Goal: Feedback & Contribution: Leave review/rating

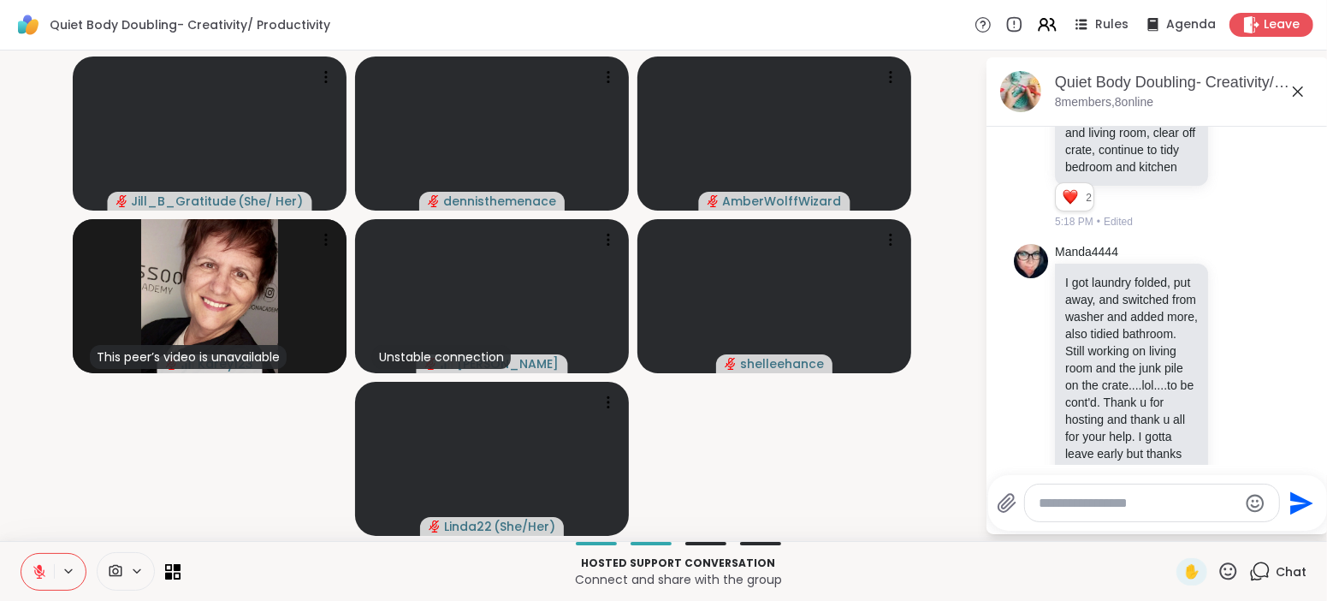
scroll to position [1350, 0]
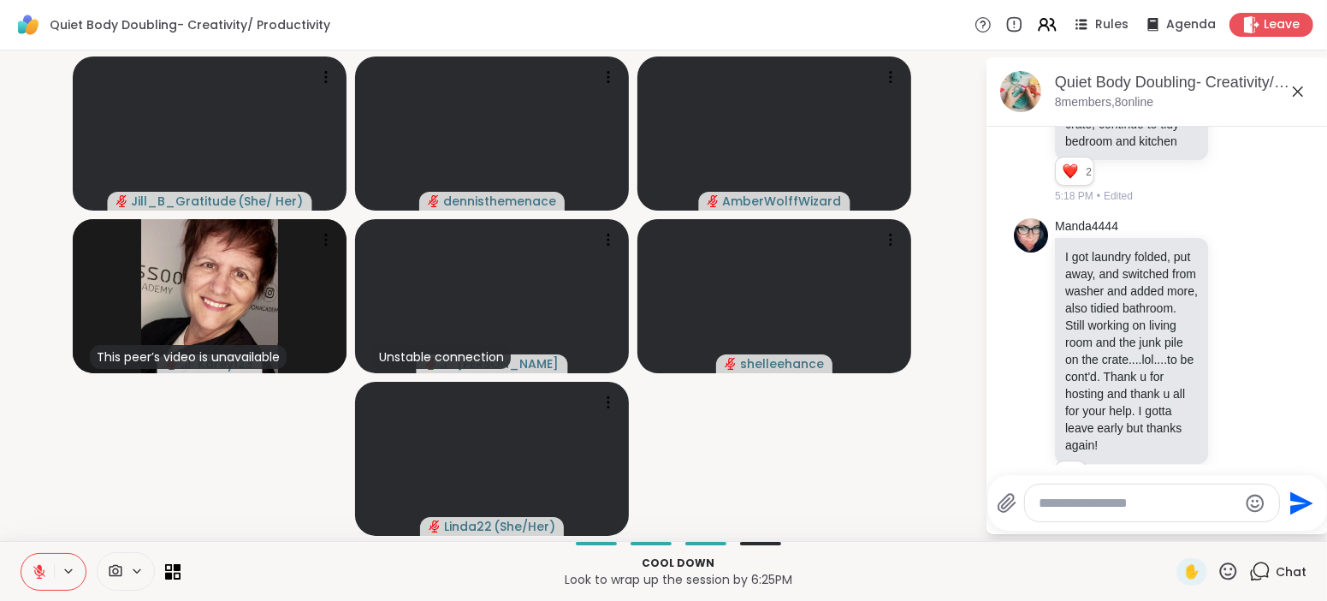
click at [1216, 506] on textarea "Type your message" at bounding box center [1138, 503] width 199 height 17
click at [1277, 462] on div "Manda4444 I got laundry folded, put away, and switched from washer and added mo…" at bounding box center [1158, 363] width 288 height 304
click at [1161, 507] on textarea "Type your message" at bounding box center [1138, 503] width 199 height 17
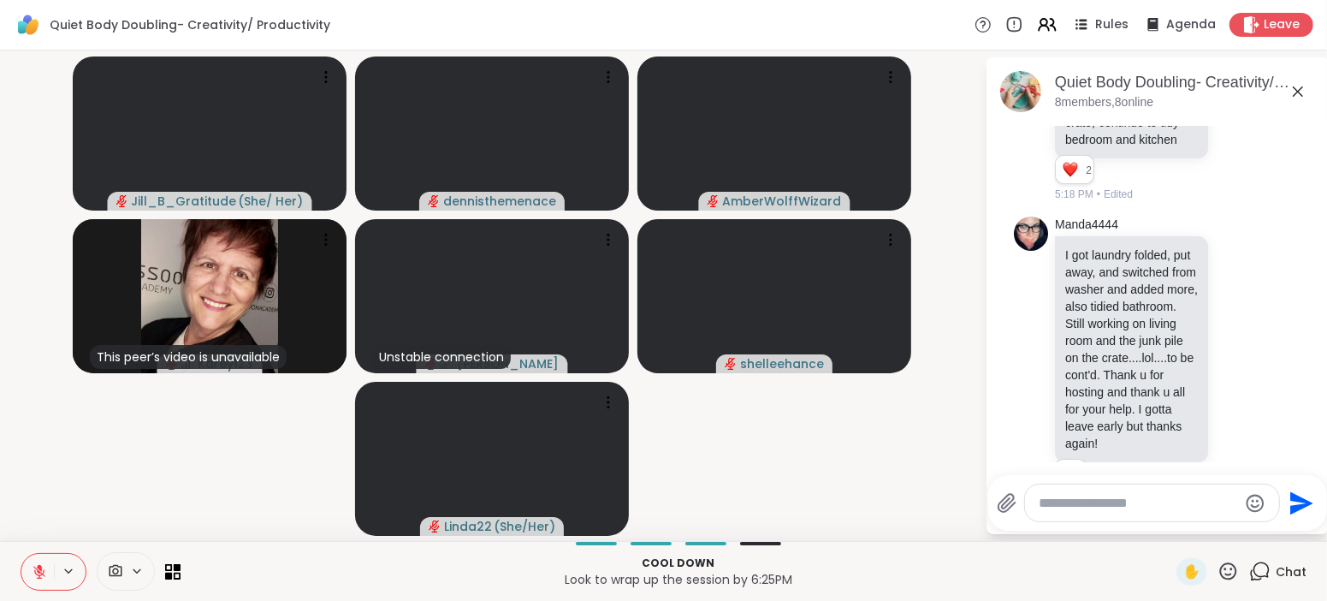
click at [1152, 551] on div "Cool down Look to wrap up the session by 6:25PM ✋ Chat" at bounding box center [663, 571] width 1327 height 60
click at [1084, 563] on p "Cool down" at bounding box center [679, 562] width 976 height 15
click at [976, 505] on div "Jill_B_Gratitude ( She/ Her ) dennisthemenace AmberWolffWizard This peer’s vide…" at bounding box center [663, 295] width 1327 height 490
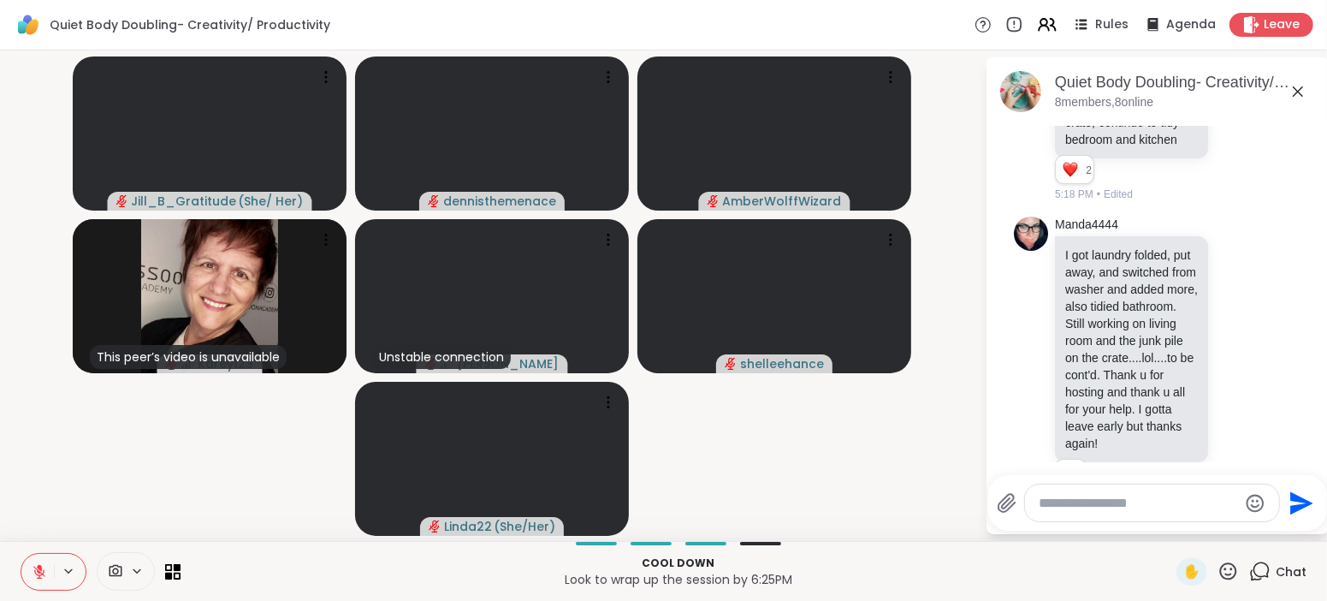
click at [976, 505] on div "Jill_B_Gratitude ( She/ Her ) dennisthemenace AmberWolffWizard This peer’s vide…" at bounding box center [663, 295] width 1327 height 490
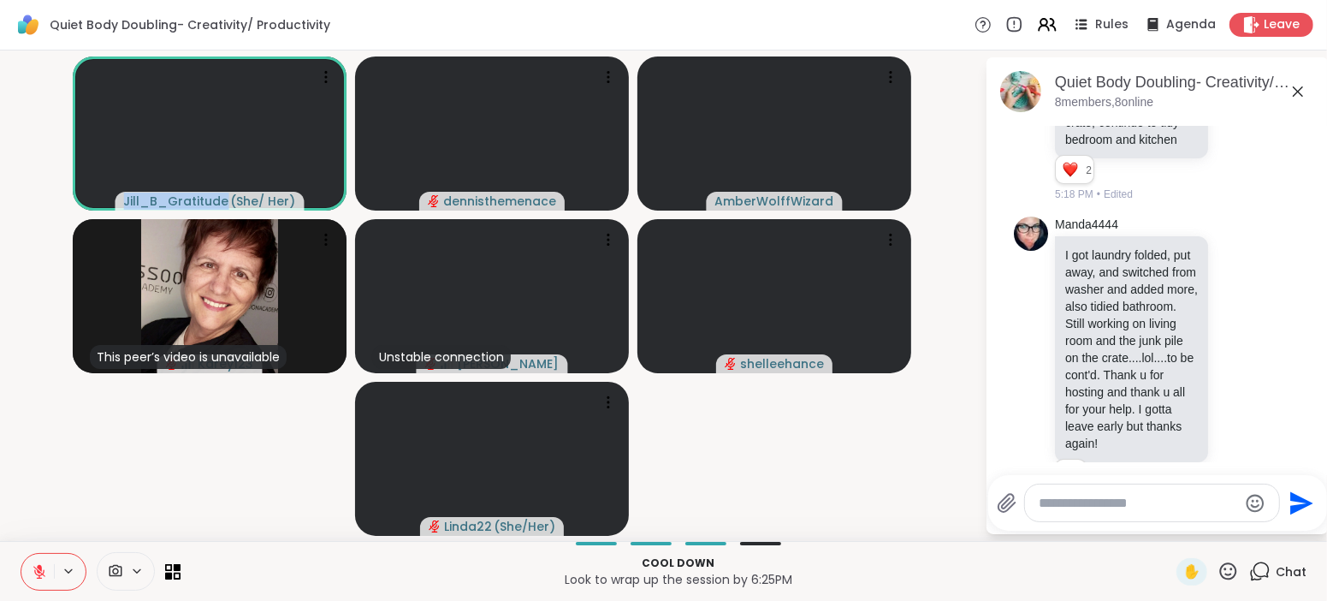
click at [34, 570] on icon at bounding box center [39, 572] width 12 height 12
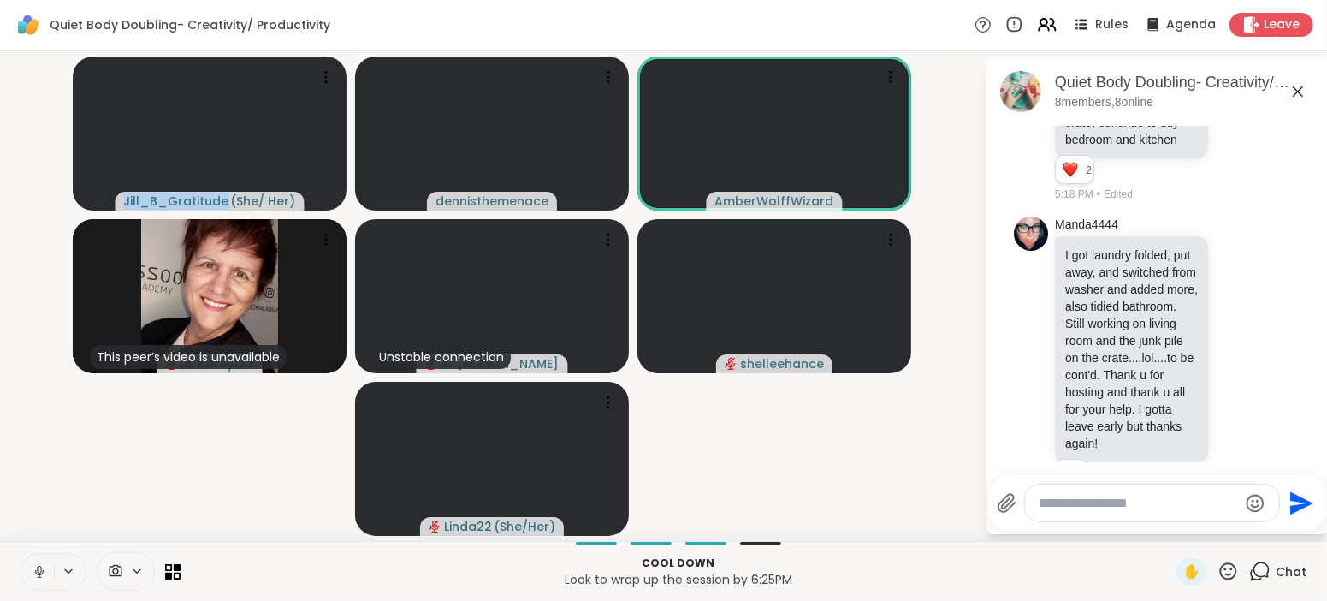
click at [34, 570] on icon at bounding box center [39, 571] width 15 height 15
click at [34, 570] on icon at bounding box center [39, 572] width 12 height 12
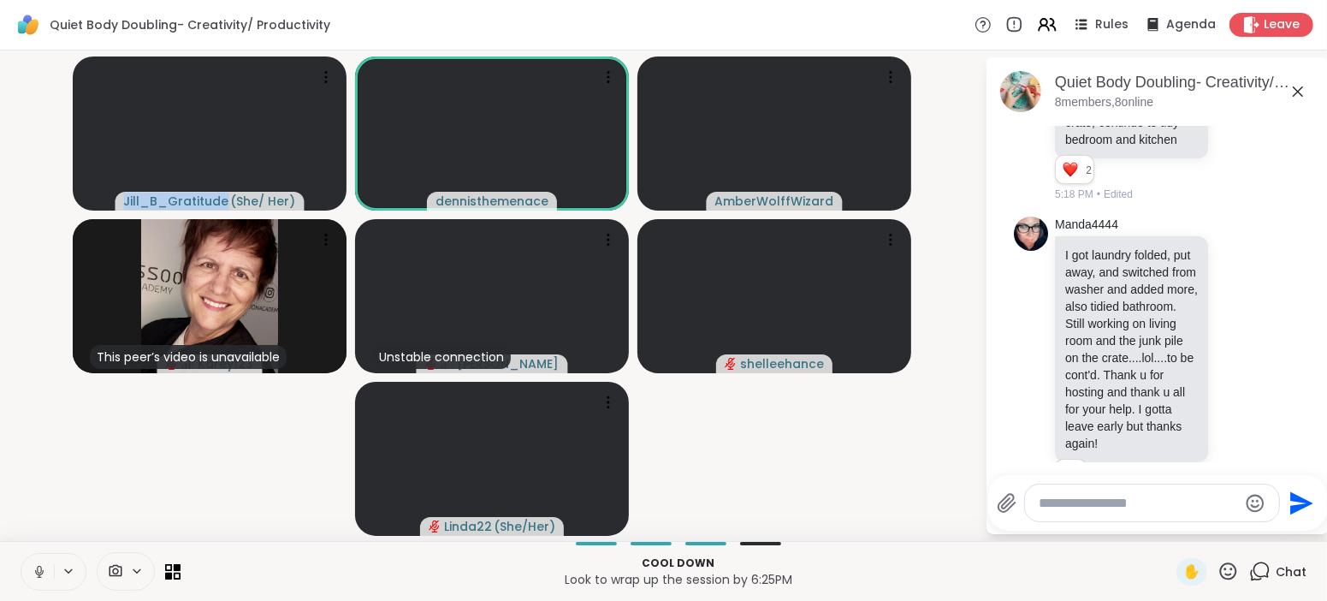
click at [34, 570] on icon at bounding box center [39, 571] width 15 height 15
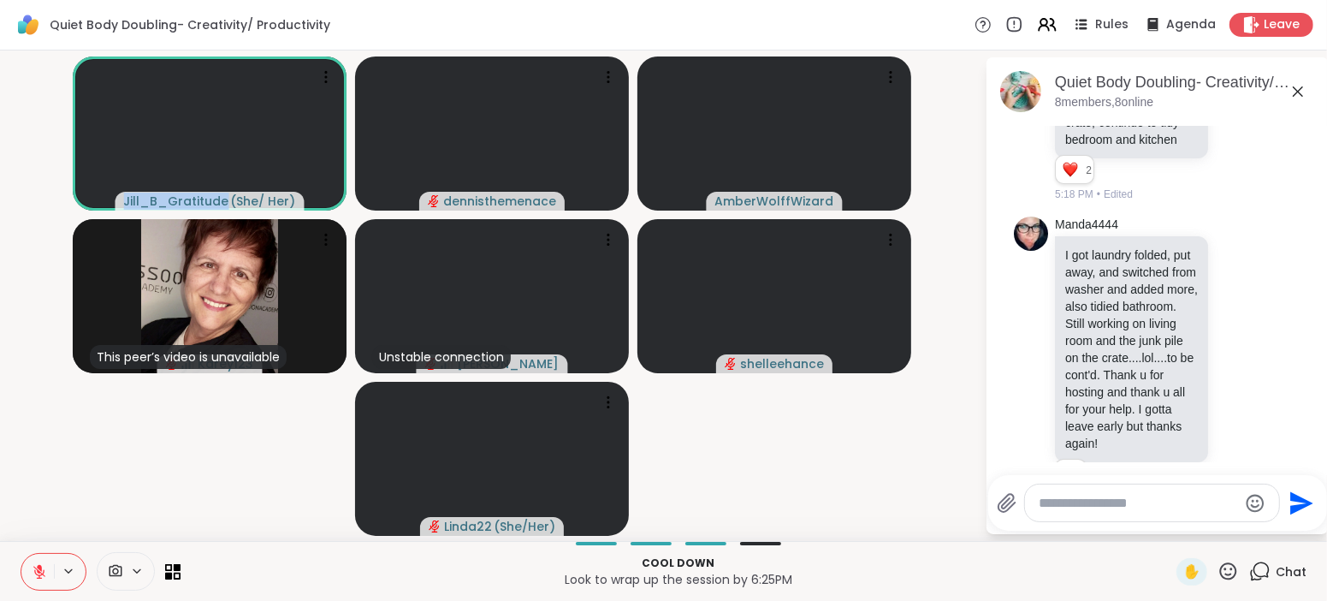
click at [42, 572] on icon at bounding box center [39, 571] width 15 height 15
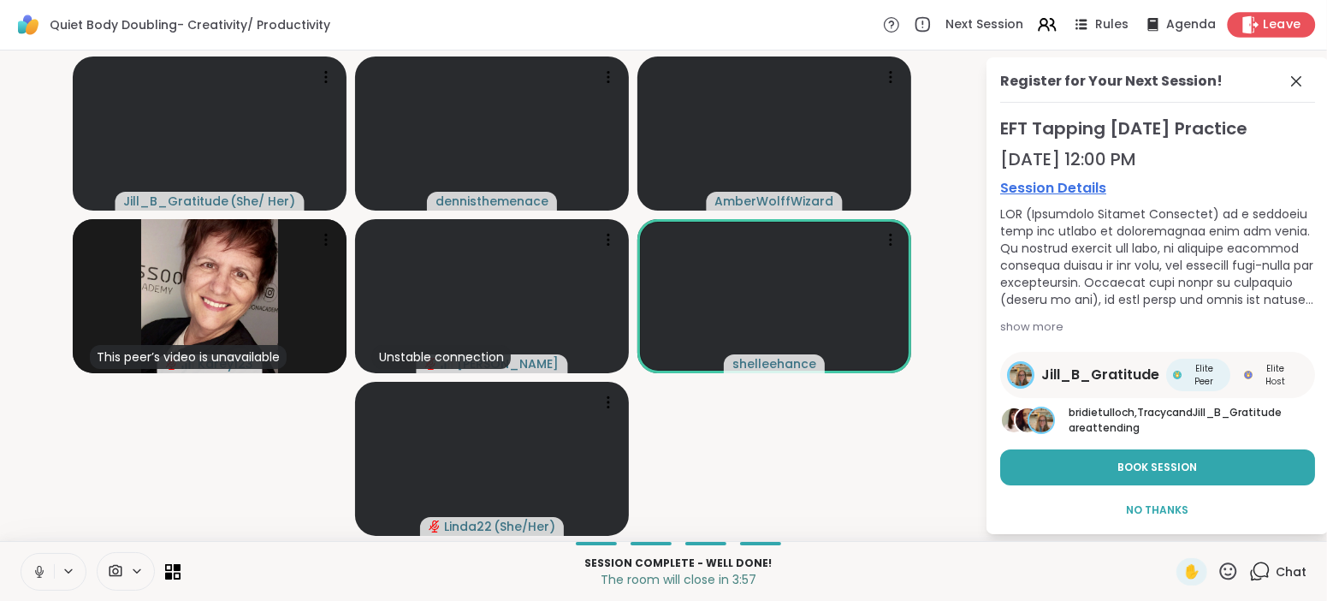
click at [1279, 27] on span "Leave" at bounding box center [1283, 25] width 38 height 18
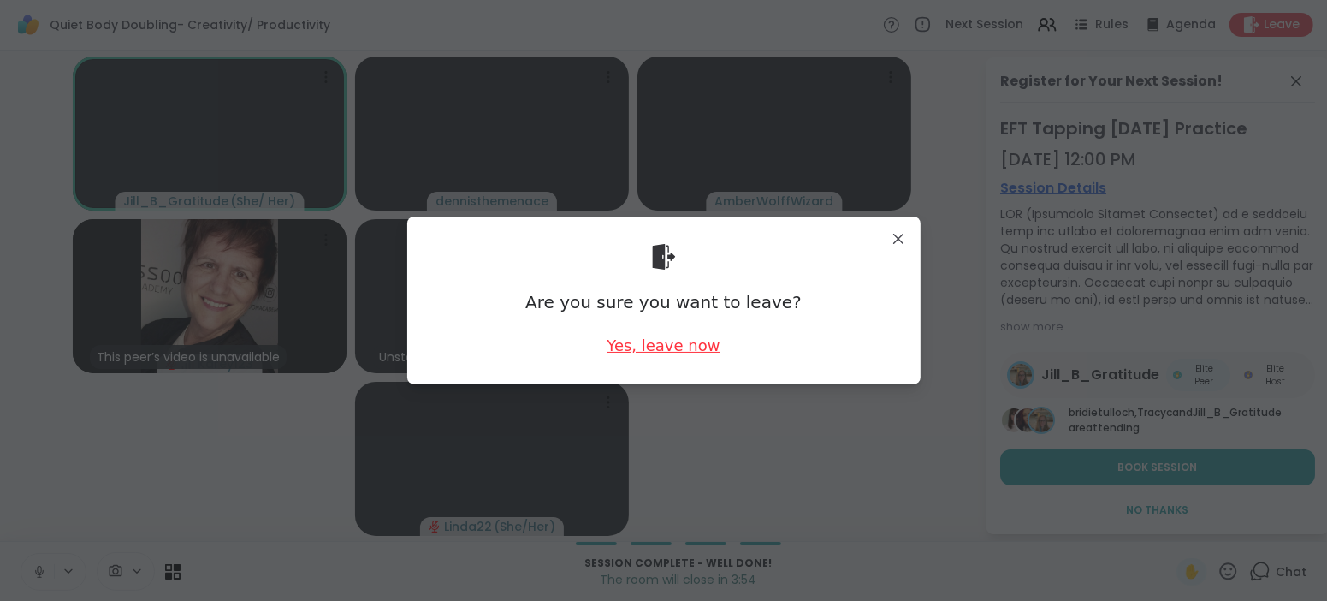
click at [683, 353] on div "Yes, leave now" at bounding box center [663, 345] width 113 height 21
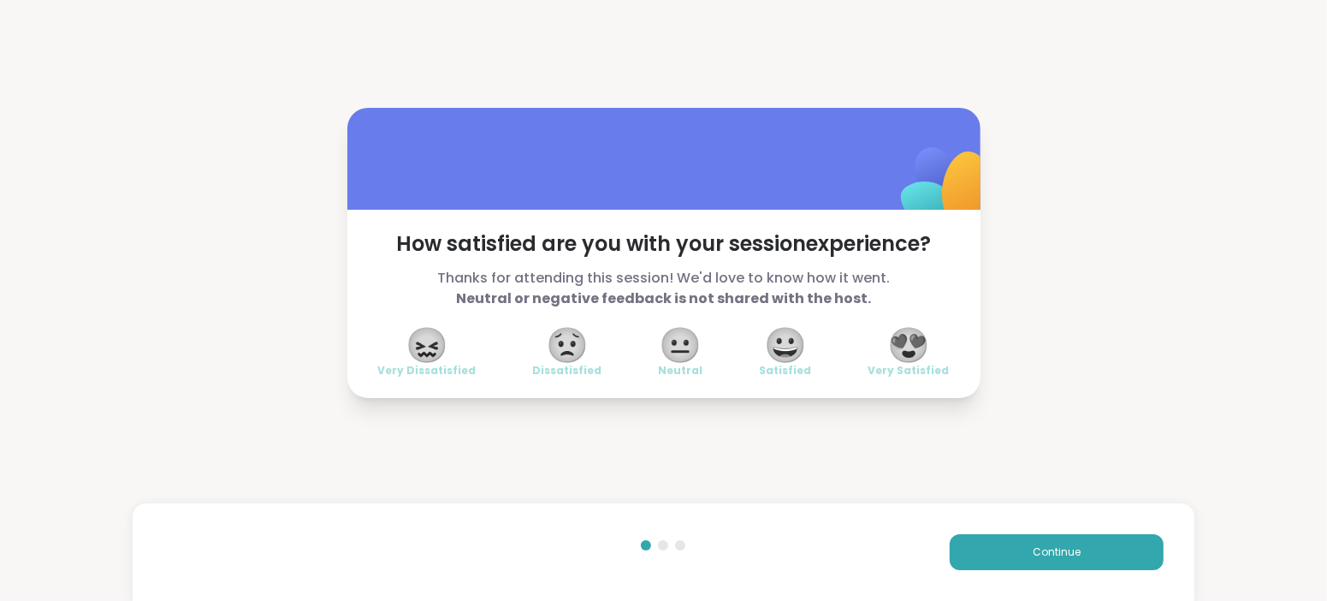
click at [918, 359] on span "😍" at bounding box center [909, 345] width 43 height 31
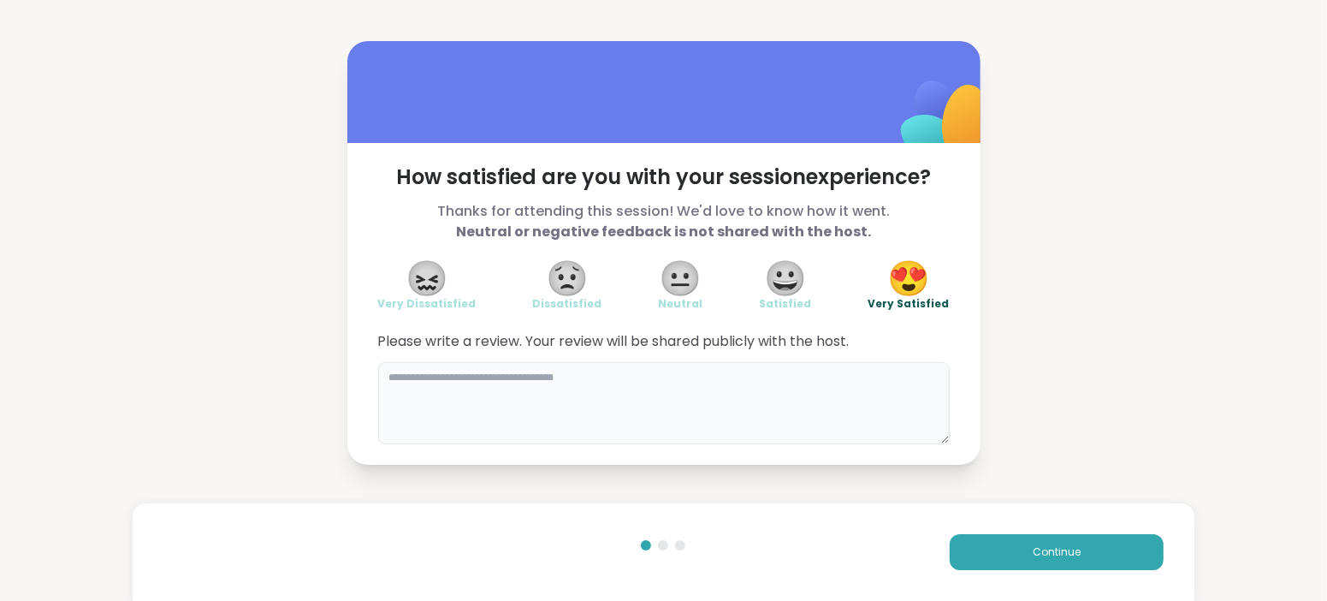
click at [632, 367] on textarea at bounding box center [664, 403] width 572 height 82
type textarea "**********"
click at [1047, 553] on span "Continue" at bounding box center [1057, 551] width 48 height 15
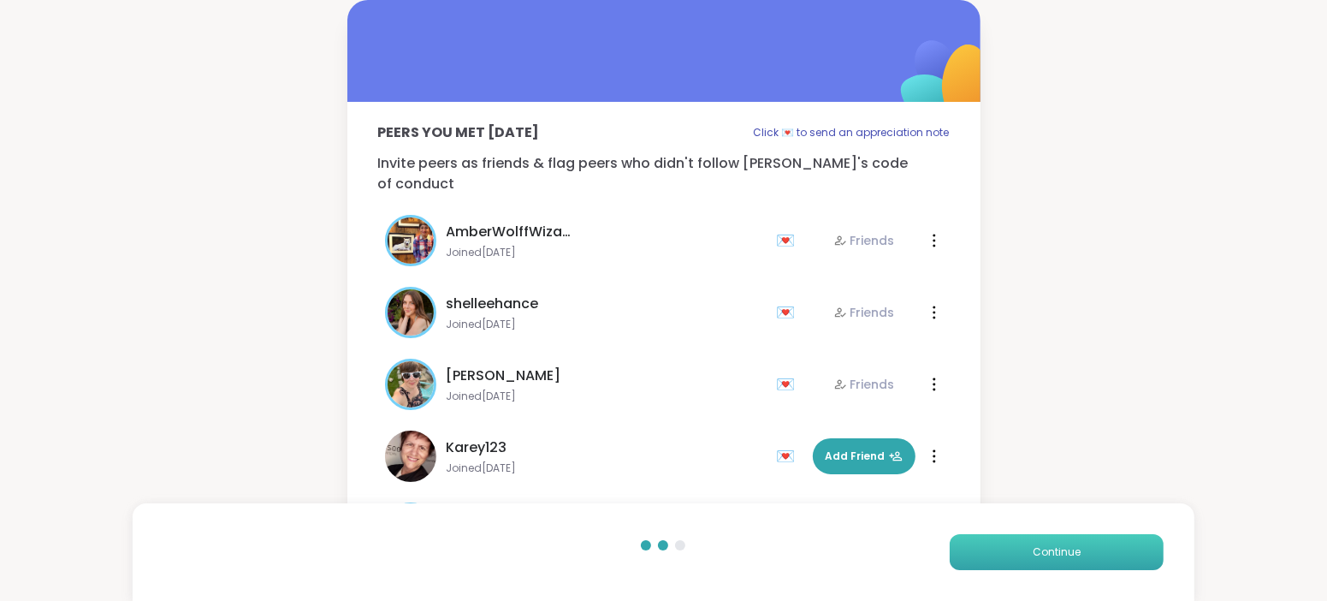
click at [1047, 553] on span "Continue" at bounding box center [1057, 551] width 48 height 15
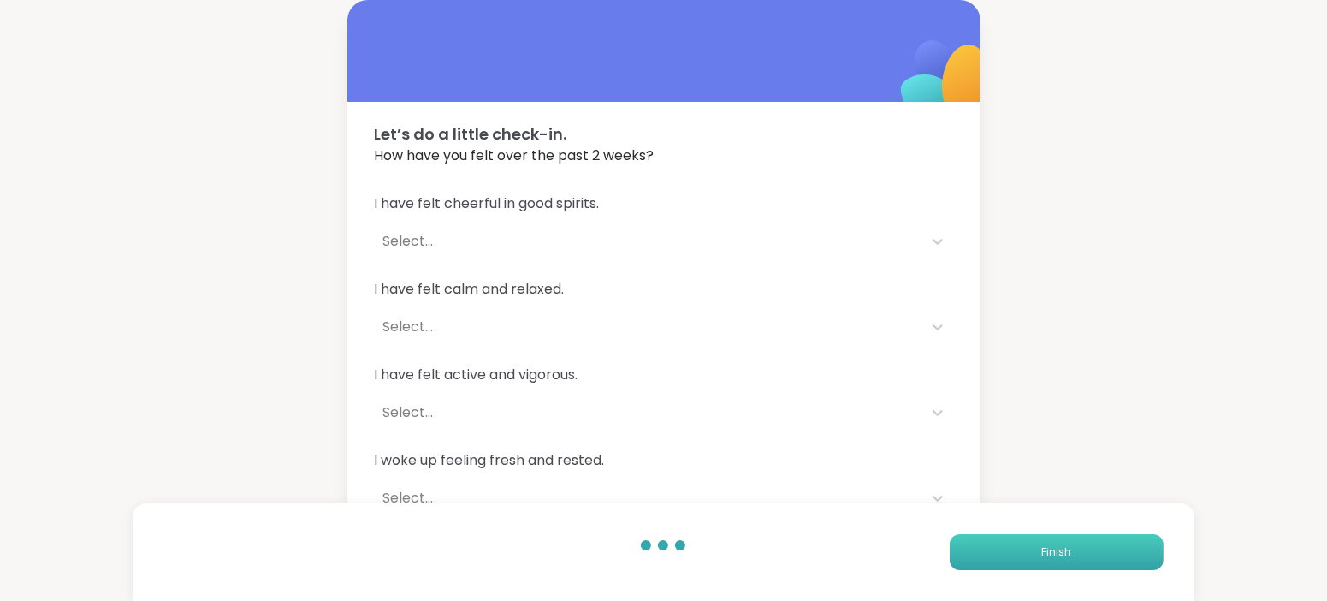
click at [1047, 553] on span "Finish" at bounding box center [1057, 551] width 30 height 15
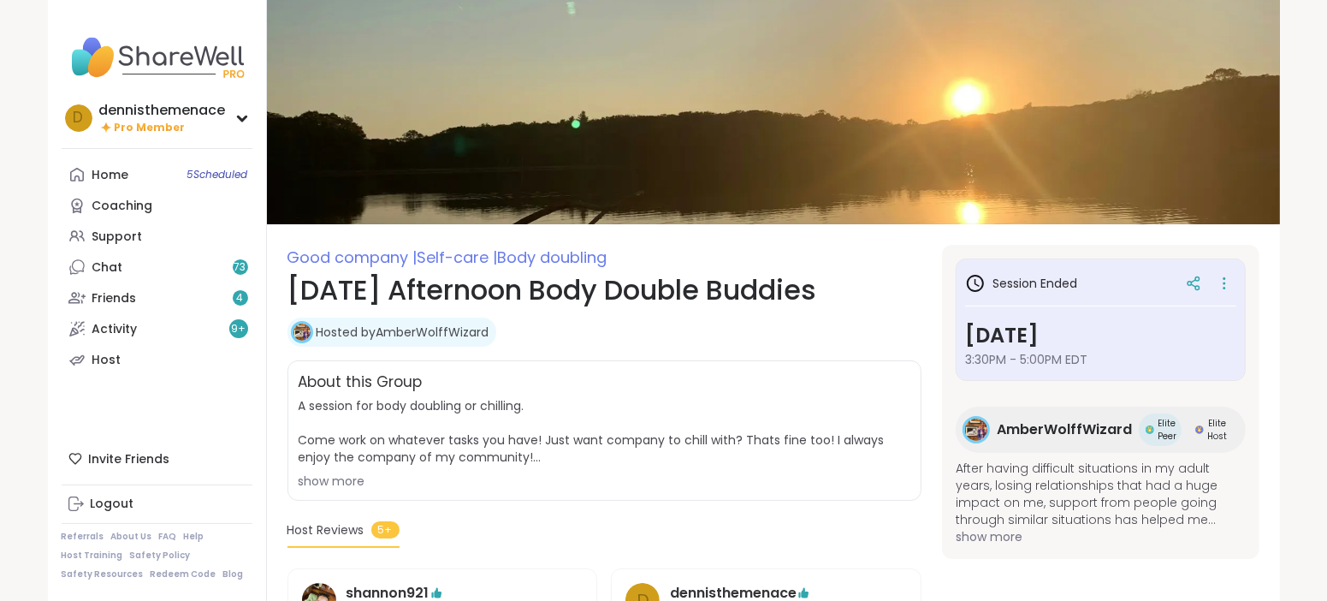
click at [104, 265] on div "Chat 73" at bounding box center [107, 267] width 31 height 17
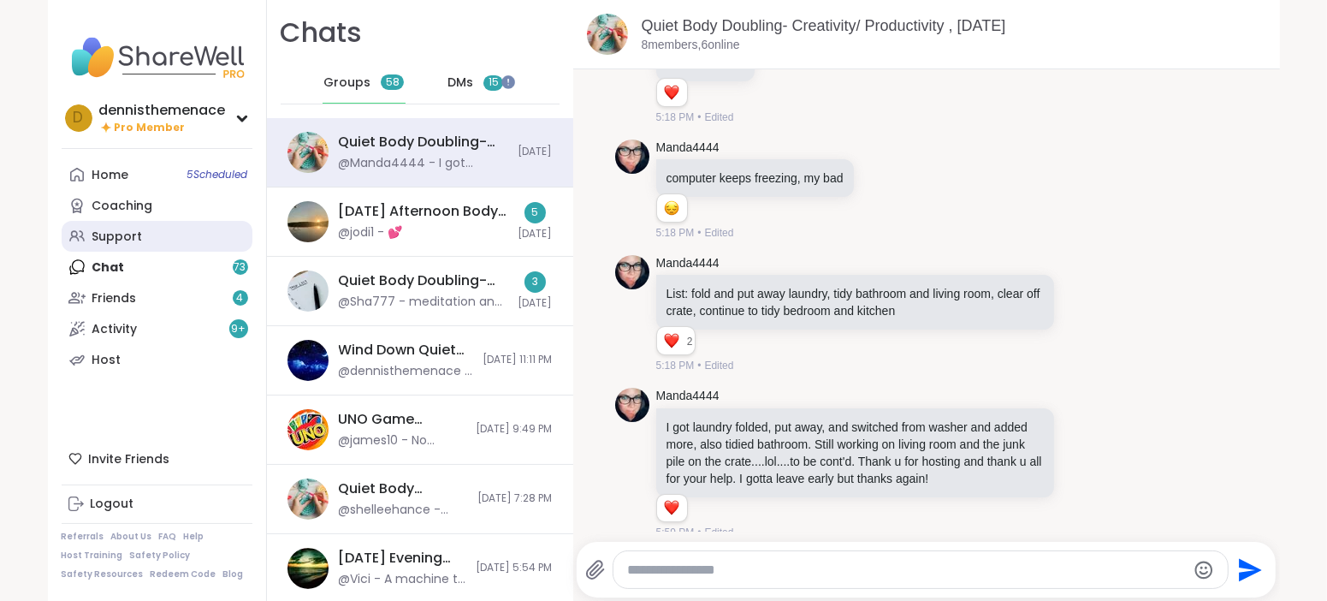
click at [109, 237] on div "Support" at bounding box center [117, 237] width 50 height 17
